Goal: Task Accomplishment & Management: Complete application form

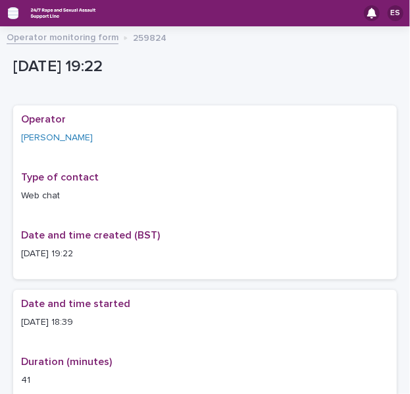
click at [12, 14] on icon "button" at bounding box center [13, 13] width 11 height 9
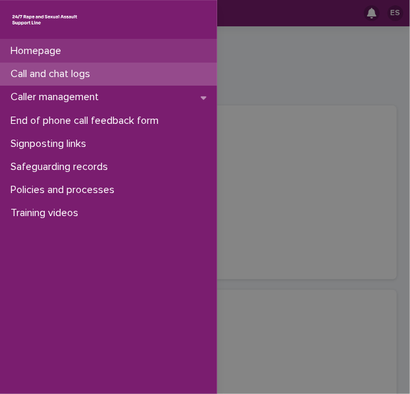
click at [37, 61] on div "Homepage" at bounding box center [108, 50] width 217 height 23
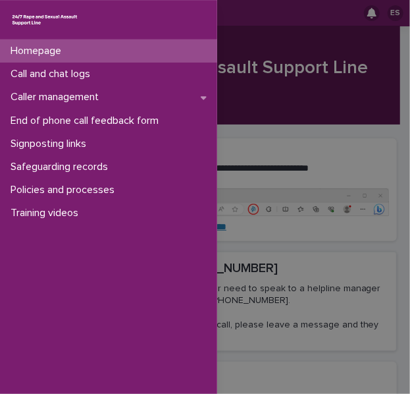
click at [253, 144] on div "Homepage Call and chat logs Caller management End of phone call feedback form S…" at bounding box center [205, 197] width 410 height 394
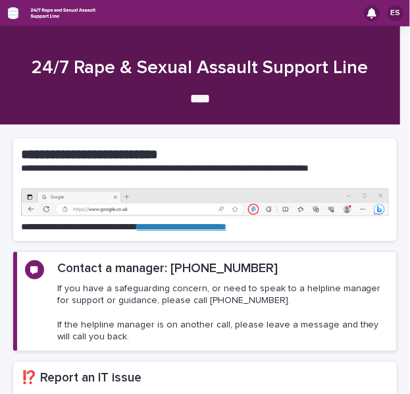
click at [13, 10] on icon "button" at bounding box center [13, 13] width 11 height 12
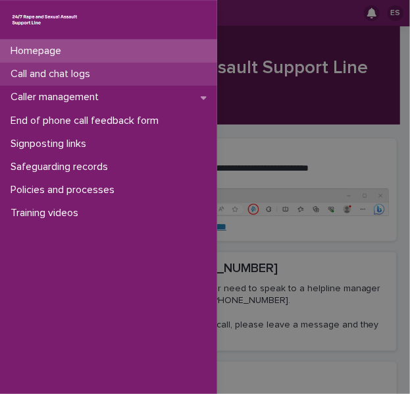
click at [28, 78] on p "Call and chat logs" at bounding box center [52, 74] width 95 height 13
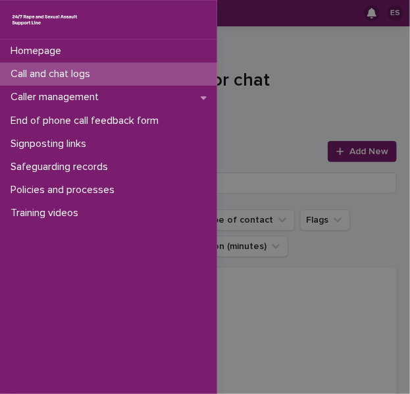
click at [272, 98] on div "Homepage Call and chat logs Caller management End of phone call feedback form S…" at bounding box center [205, 197] width 410 height 394
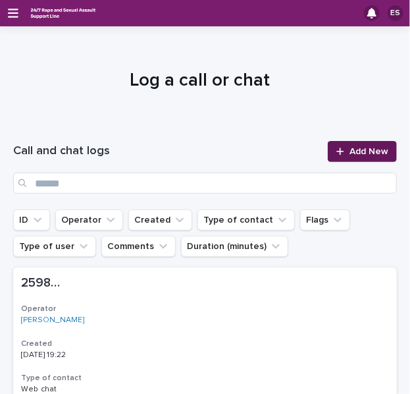
click at [349, 149] on span "Add New" at bounding box center [368, 151] width 39 height 9
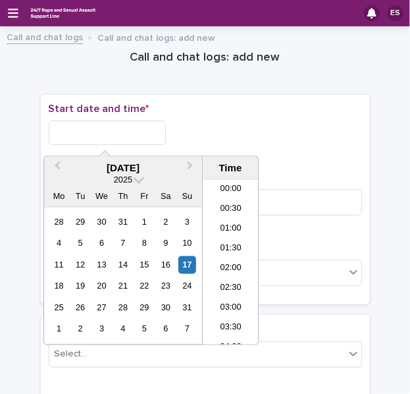
click at [101, 131] on input "text" at bounding box center [107, 132] width 117 height 24
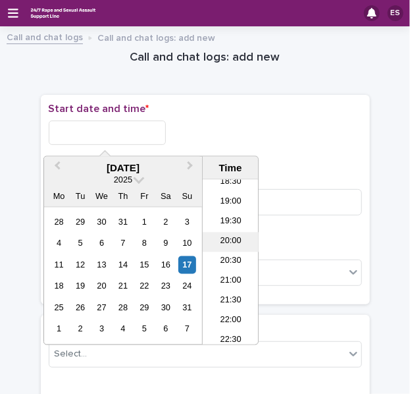
click at [224, 240] on li "20:00" at bounding box center [231, 242] width 56 height 20
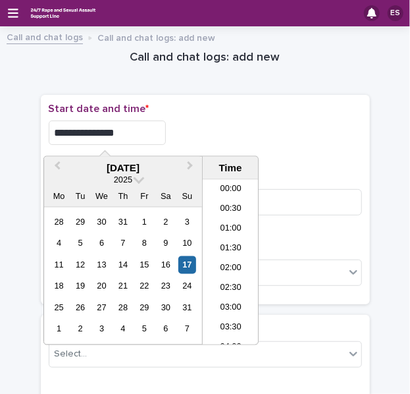
click at [150, 130] on input "**********" at bounding box center [107, 132] width 117 height 24
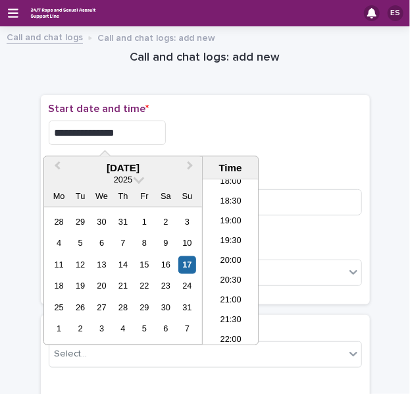
type input "**********"
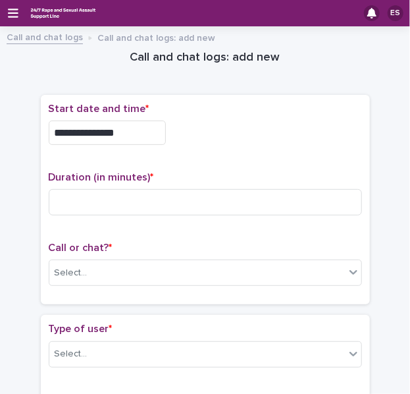
click at [226, 128] on div "**********" at bounding box center [205, 132] width 313 height 24
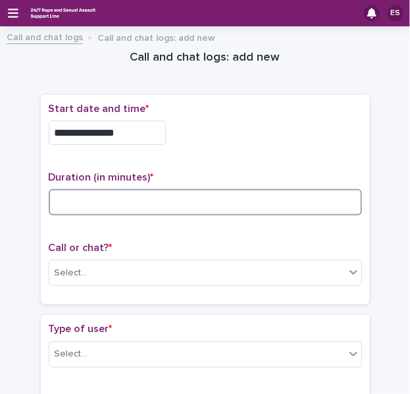
click at [88, 189] on input at bounding box center [205, 202] width 313 height 26
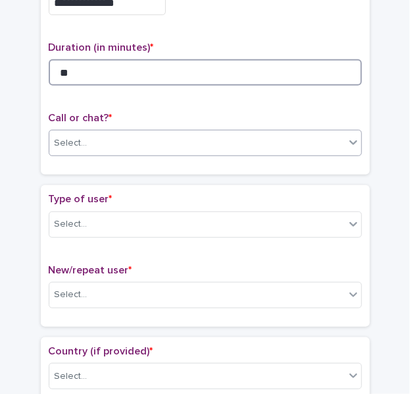
type input "**"
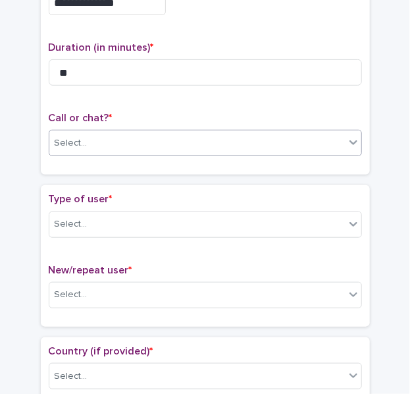
click at [70, 140] on div "Select..." at bounding box center [71, 143] width 33 height 14
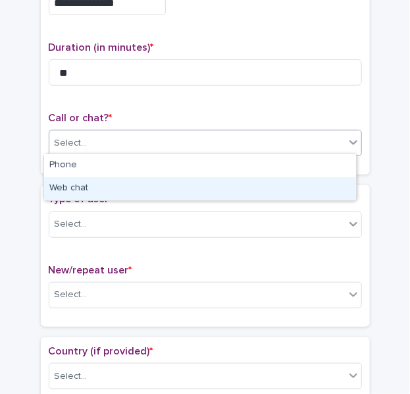
click at [70, 184] on div "Web chat" at bounding box center [200, 188] width 312 height 23
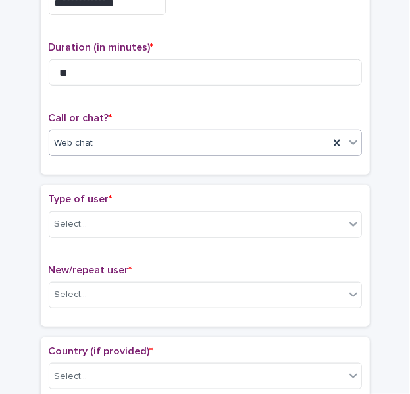
scroll to position [257, 0]
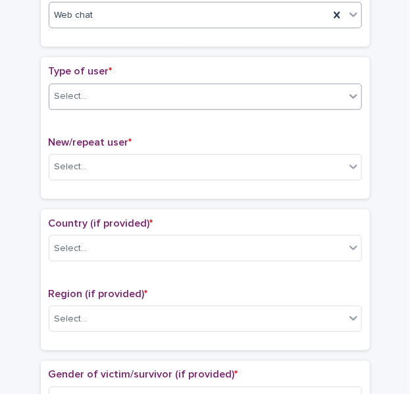
click at [61, 101] on div "Select..." at bounding box center [196, 97] width 295 height 22
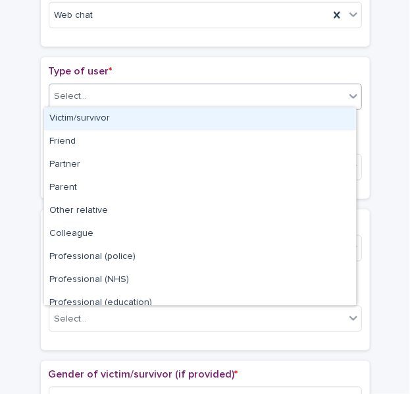
click at [84, 120] on div "Victim/survivor" at bounding box center [200, 118] width 312 height 23
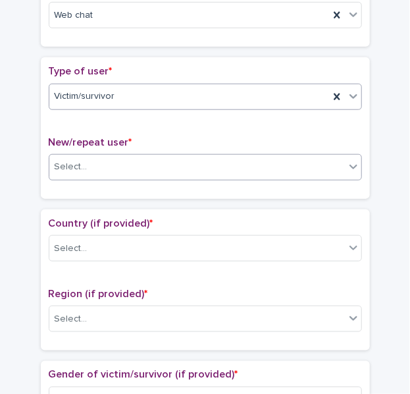
click at [71, 165] on div "Select..." at bounding box center [71, 167] width 33 height 14
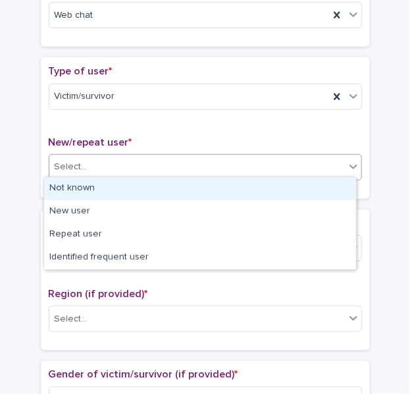
click at [80, 180] on div "Not known" at bounding box center [200, 188] width 312 height 23
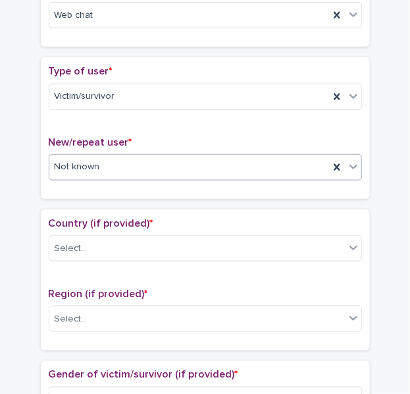
scroll to position [305, 0]
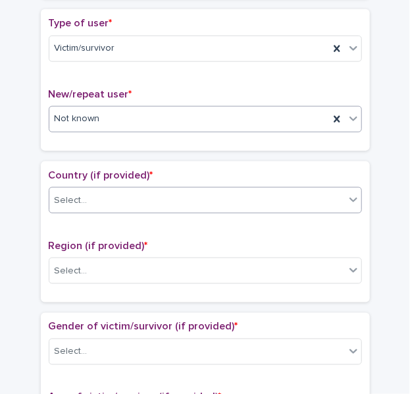
click at [74, 190] on div "Select..." at bounding box center [196, 201] width 295 height 22
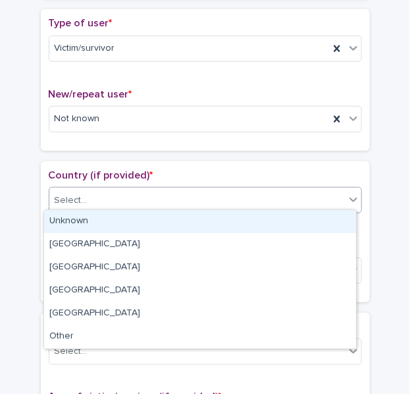
click at [88, 219] on div "Unknown" at bounding box center [200, 221] width 312 height 23
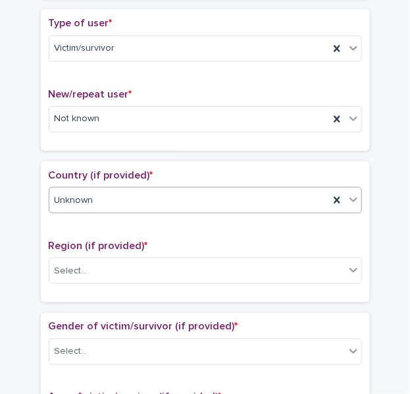
scroll to position [396, 0]
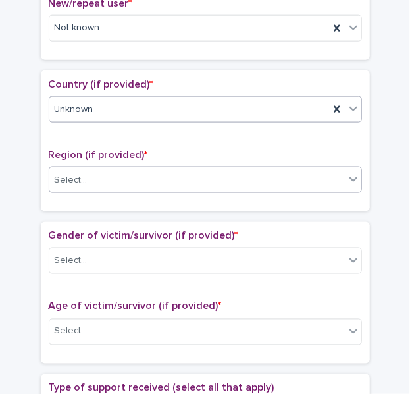
click at [83, 180] on div "Select..." at bounding box center [196, 180] width 295 height 22
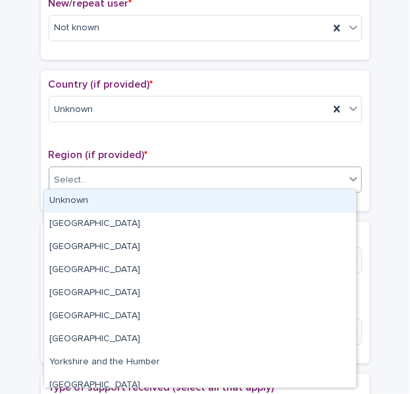
click at [93, 197] on div "Unknown" at bounding box center [200, 201] width 312 height 23
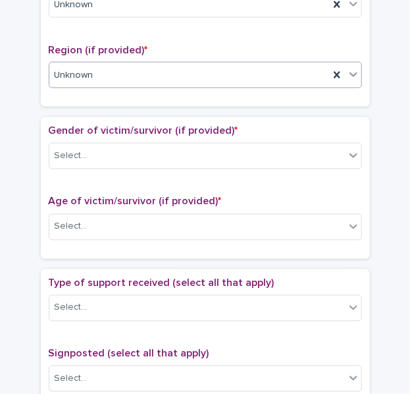
scroll to position [502, 0]
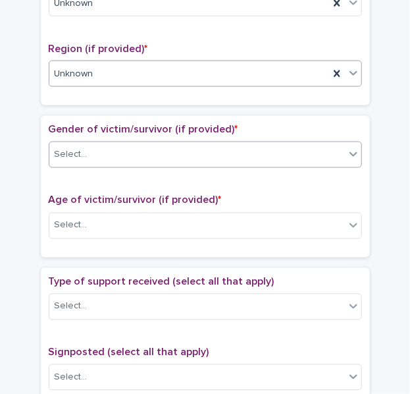
click at [82, 144] on div "Select..." at bounding box center [196, 155] width 295 height 22
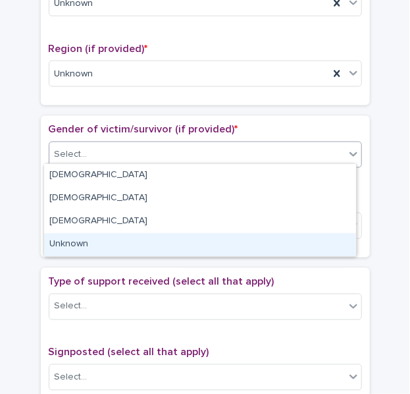
click at [88, 237] on div "Unknown" at bounding box center [200, 244] width 312 height 23
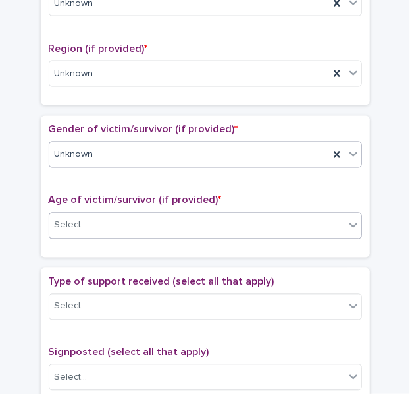
click at [70, 226] on div "Select..." at bounding box center [71, 225] width 33 height 14
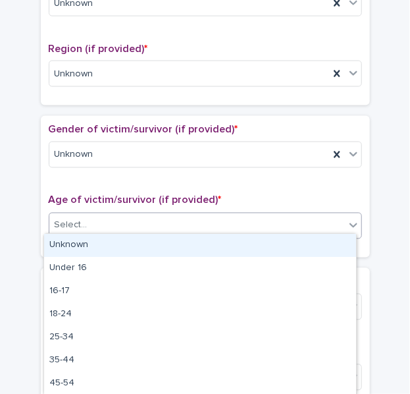
click at [86, 242] on div "Unknown" at bounding box center [200, 245] width 312 height 23
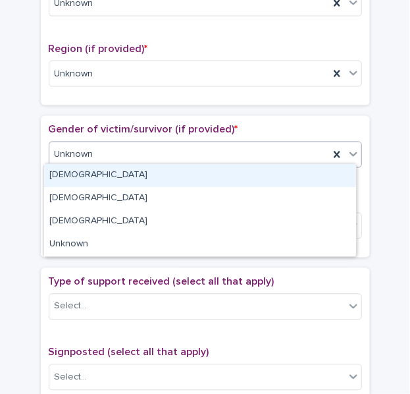
click at [82, 169] on div "[DEMOGRAPHIC_DATA]" at bounding box center [200, 175] width 312 height 23
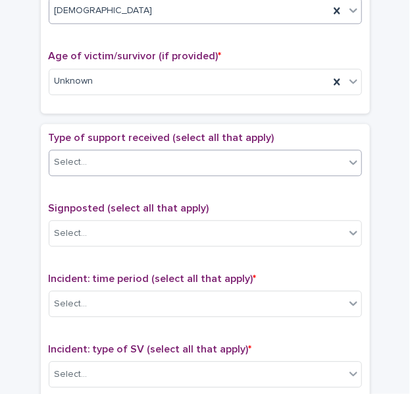
scroll to position [647, 0]
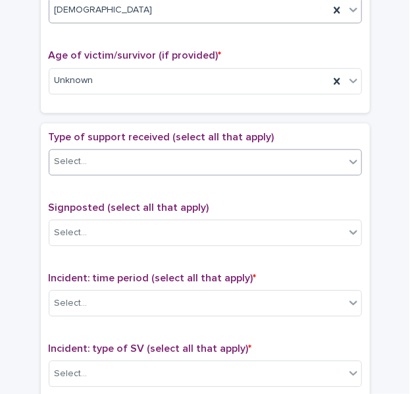
click at [89, 160] on input "text" at bounding box center [89, 161] width 1 height 13
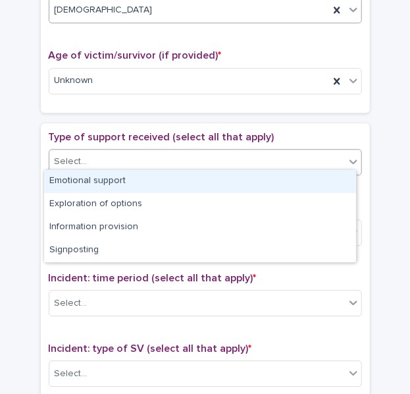
click at [94, 176] on div "Emotional support" at bounding box center [200, 181] width 312 height 23
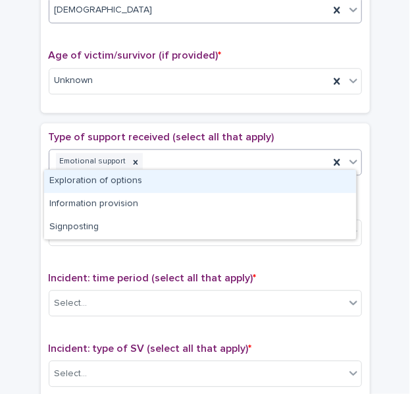
click at [168, 164] on div "Emotional support" at bounding box center [189, 161] width 280 height 23
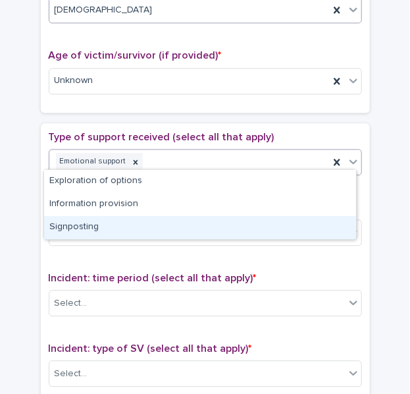
click at [99, 218] on div "Signposting" at bounding box center [200, 227] width 312 height 23
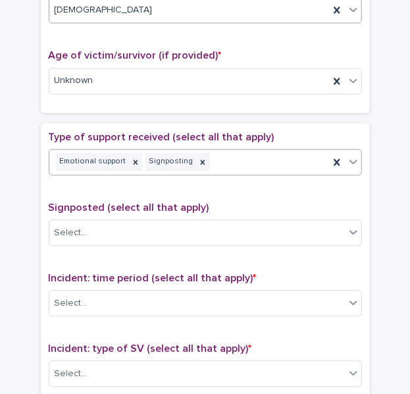
click at [99, 222] on div "Select..." at bounding box center [196, 233] width 295 height 22
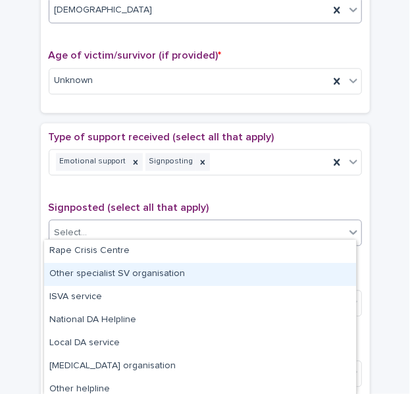
drag, startPoint x: 101, startPoint y: 262, endPoint x: 101, endPoint y: 273, distance: 11.2
click at [101, 273] on div "Other specialist SV organisation" at bounding box center [200, 274] width 312 height 23
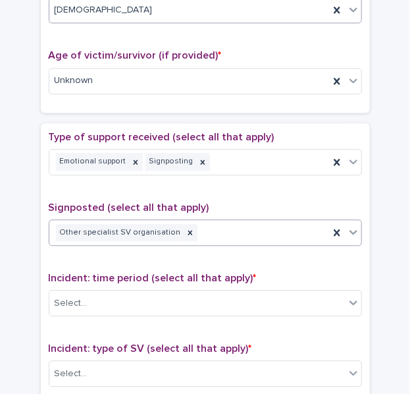
click at [214, 230] on div "Other specialist SV organisation" at bounding box center [189, 232] width 280 height 23
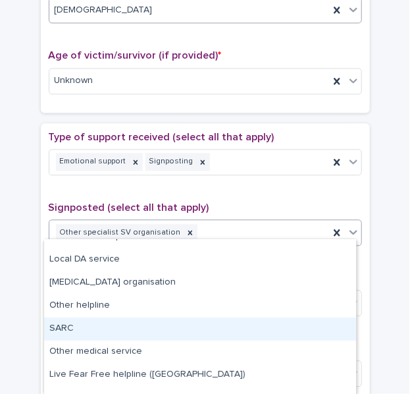
scroll to position [59, 0]
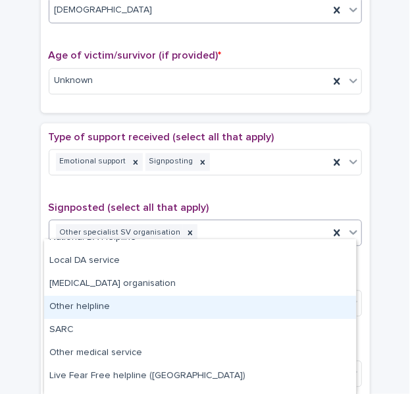
click at [121, 299] on div "Other helpline" at bounding box center [200, 306] width 312 height 23
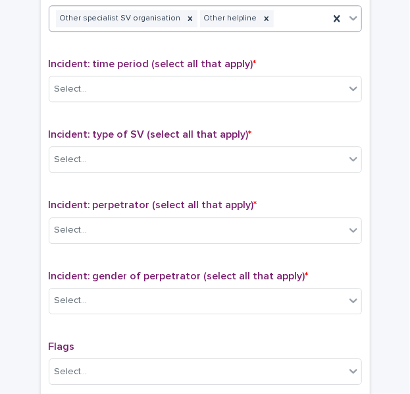
scroll to position [864, 0]
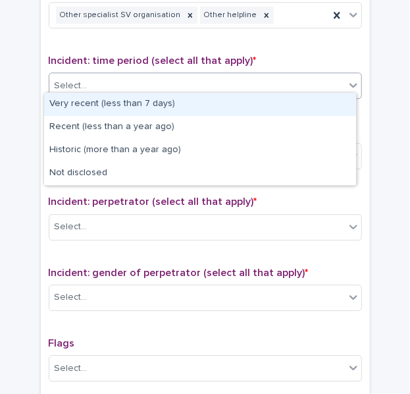
click at [84, 76] on div "Select..." at bounding box center [196, 86] width 295 height 22
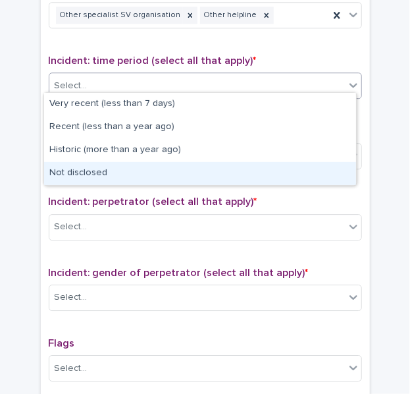
click at [86, 165] on div "Not disclosed" at bounding box center [200, 173] width 312 height 23
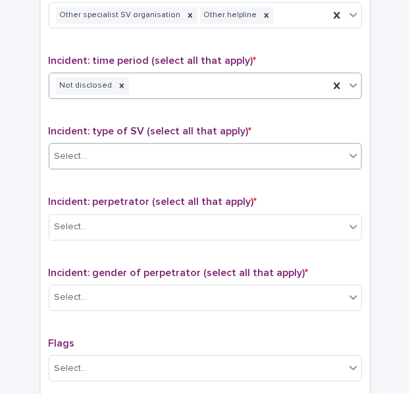
click at [83, 152] on div "Select..." at bounding box center [196, 156] width 295 height 22
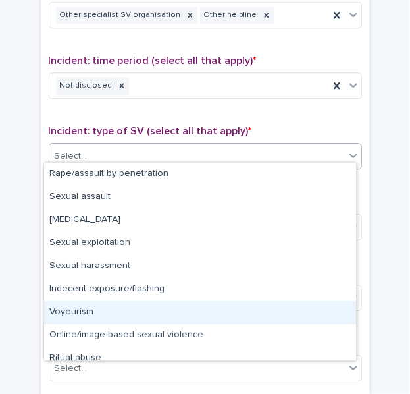
scroll to position [33, 0]
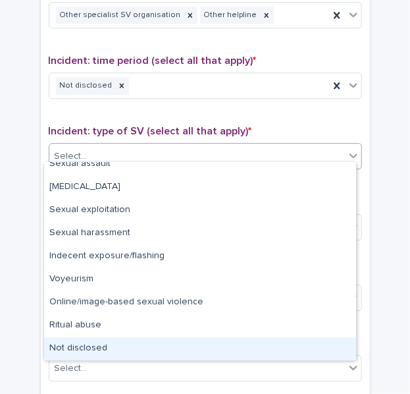
click at [87, 343] on div "Not disclosed" at bounding box center [200, 348] width 312 height 23
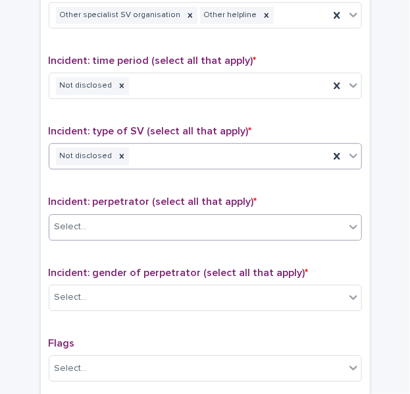
click at [83, 216] on div "Select..." at bounding box center [196, 227] width 295 height 22
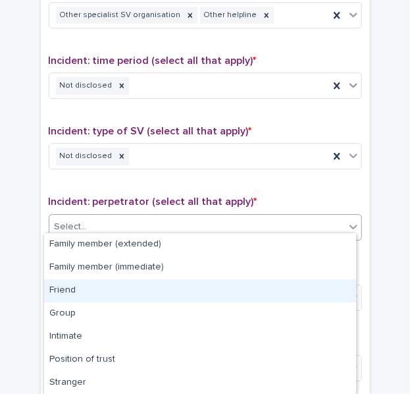
scroll to position [73, 0]
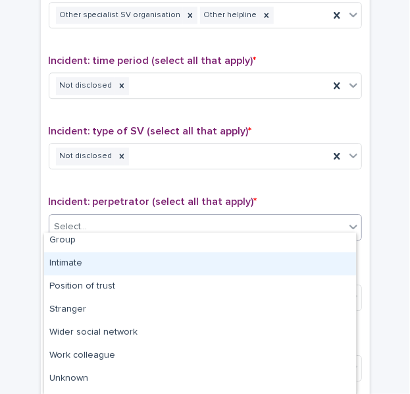
click at [78, 270] on div "Intimate" at bounding box center [200, 263] width 312 height 23
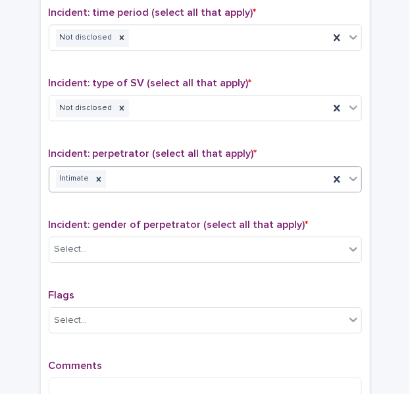
scroll to position [911, 0]
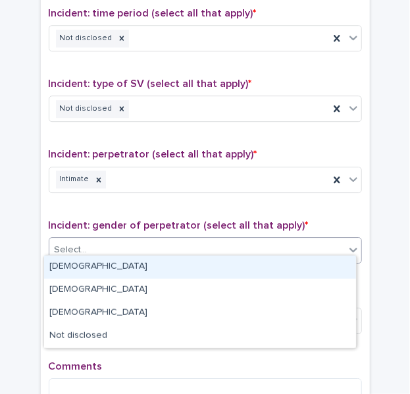
click at [79, 239] on div "Select..." at bounding box center [196, 250] width 295 height 22
click at [92, 260] on div "[DEMOGRAPHIC_DATA]" at bounding box center [200, 266] width 312 height 23
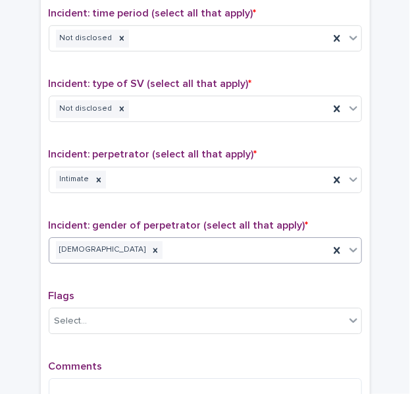
scroll to position [1069, 0]
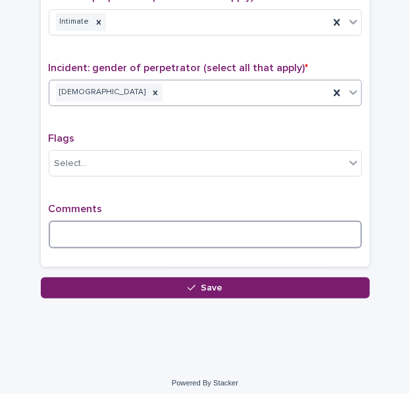
click at [70, 222] on textarea at bounding box center [205, 234] width 313 height 28
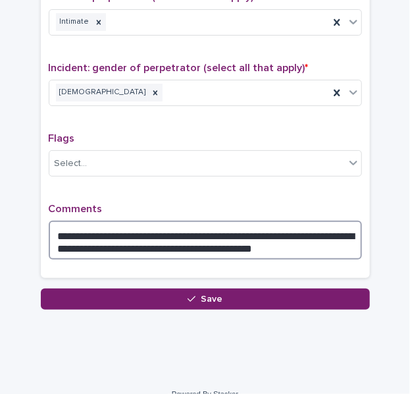
click at [230, 239] on textarea "**********" at bounding box center [205, 239] width 313 height 39
click at [306, 240] on textarea "**********" at bounding box center [205, 239] width 313 height 39
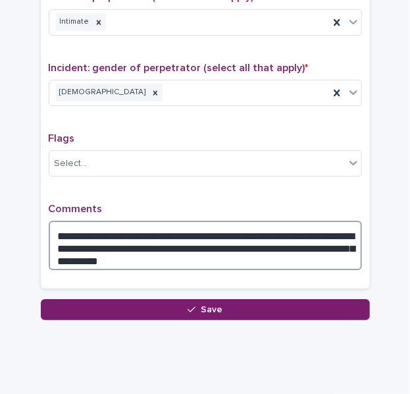
scroll to position [1090, 0]
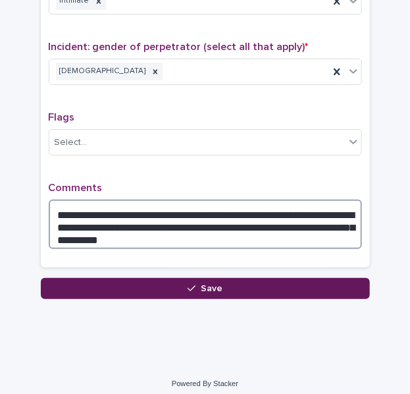
type textarea "**********"
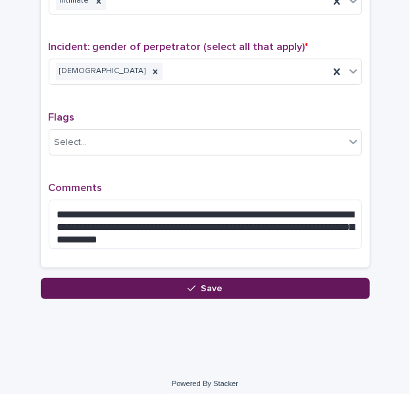
click at [220, 288] on button "Save" at bounding box center [205, 288] width 329 height 21
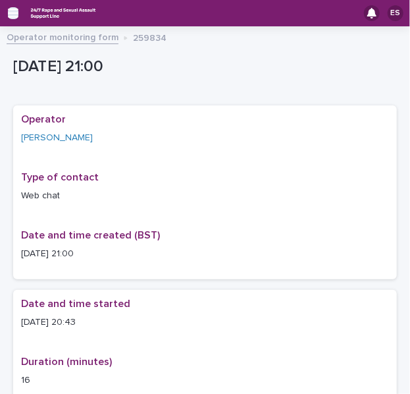
click at [13, 9] on icon "button" at bounding box center [13, 13] width 11 height 9
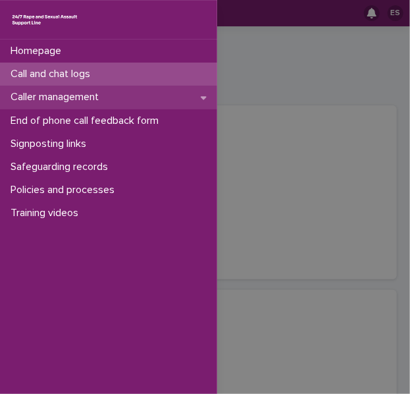
click at [75, 103] on div "Caller management" at bounding box center [108, 97] width 217 height 23
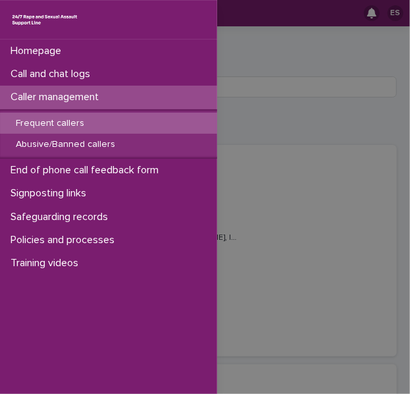
click at [263, 53] on div "Homepage Call and chat logs Caller management Frequent callers Abusive/Banned c…" at bounding box center [205, 197] width 410 height 394
